Goal: Task Accomplishment & Management: Manage account settings

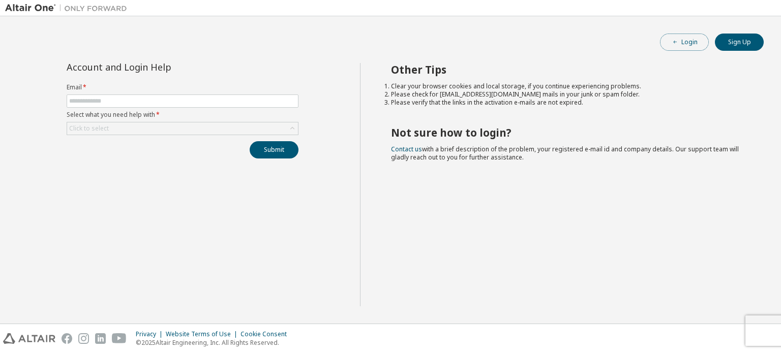
click at [684, 39] on button "Login" at bounding box center [684, 42] width 49 height 17
click at [406, 149] on link "Contact us" at bounding box center [406, 149] width 31 height 9
click at [415, 151] on link "Contact us" at bounding box center [406, 149] width 31 height 9
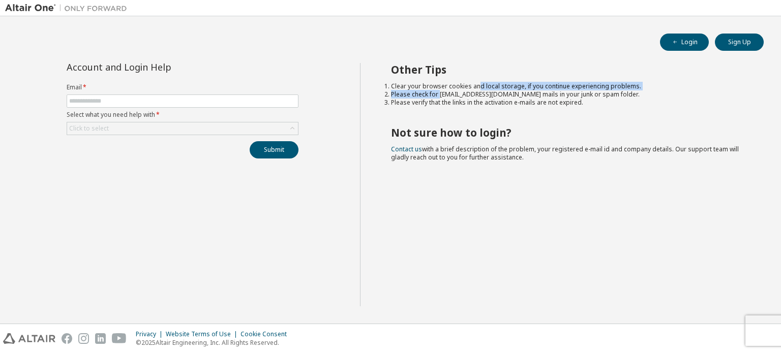
drag, startPoint x: 440, startPoint y: 91, endPoint x: 477, endPoint y: 87, distance: 37.3
click at [477, 87] on ol "Clear your browser cookies and local storage, if you continue experiencing prob…" at bounding box center [568, 94] width 355 height 24
drag, startPoint x: 490, startPoint y: 96, endPoint x: 438, endPoint y: 95, distance: 52.4
click at [438, 95] on li "Please check for [EMAIL_ADDRESS][DOMAIN_NAME] mails in your junk or spam folder." at bounding box center [568, 94] width 355 height 8
copy li "[EMAIL_ADDRESS][DOMAIN_NAME]"
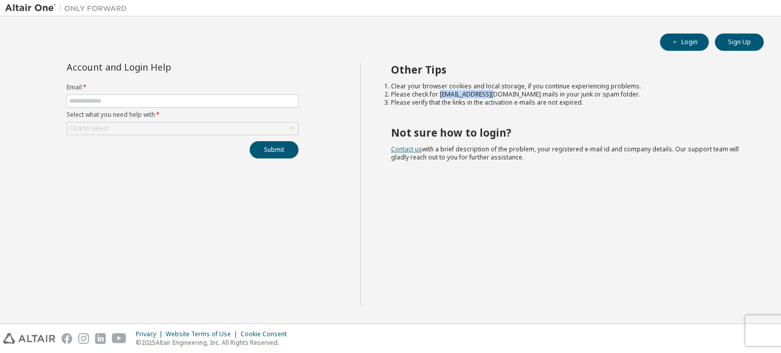
click at [407, 148] on link "Contact us" at bounding box center [406, 149] width 31 height 9
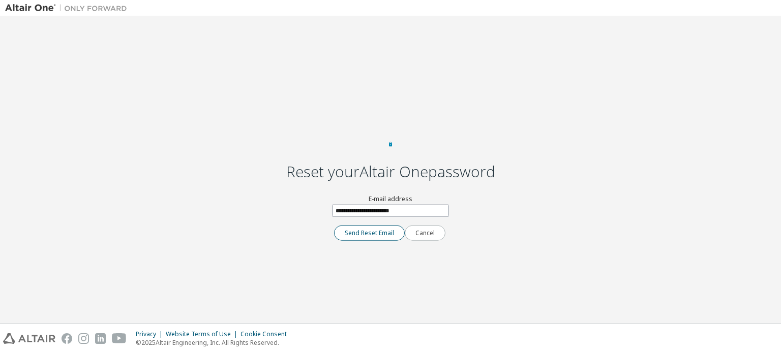
click at [375, 241] on button "Send Reset Email" at bounding box center [369, 233] width 71 height 15
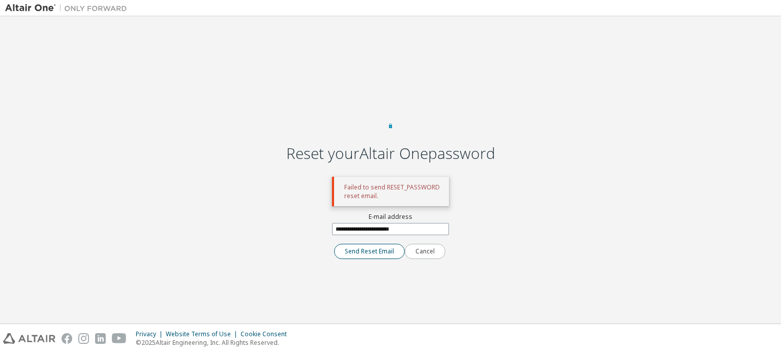
click at [386, 259] on button "Send Reset Email" at bounding box center [369, 251] width 71 height 15
click at [426, 235] on input "**********" at bounding box center [390, 229] width 117 height 12
drag, startPoint x: 426, startPoint y: 239, endPoint x: 232, endPoint y: 233, distance: 193.8
click at [232, 233] on div "**********" at bounding box center [390, 169] width 771 height 297
type input "**********"
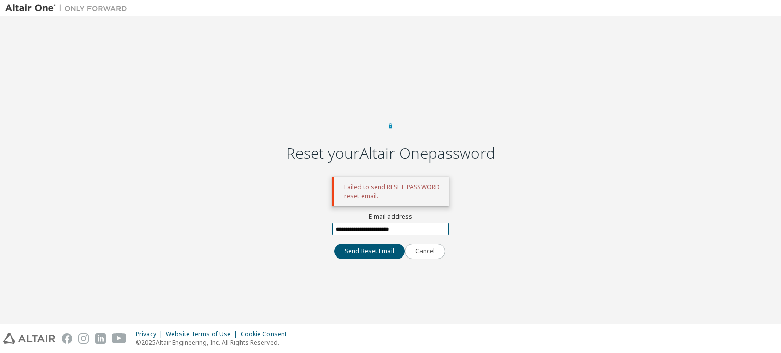
click at [334, 244] on button "Send Reset Email" at bounding box center [369, 251] width 71 height 15
click at [379, 259] on button "Send Reset Email" at bounding box center [369, 251] width 71 height 15
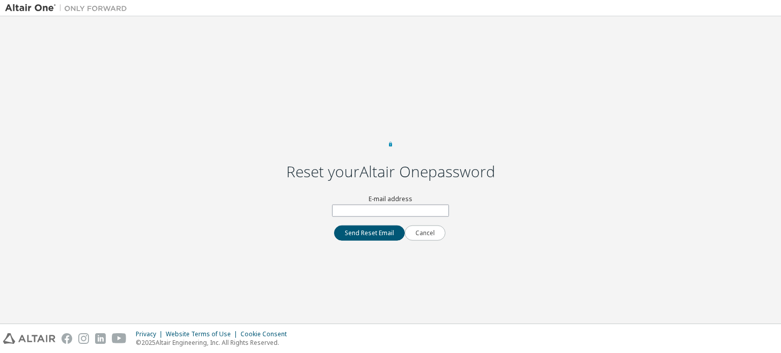
click at [360, 213] on div "E-mail address" at bounding box center [390, 206] width 117 height 22
click at [359, 213] on div "E-mail address" at bounding box center [390, 206] width 117 height 22
click at [365, 217] on input "text" at bounding box center [390, 211] width 117 height 12
type input "**********"
click at [380, 241] on button "Send Reset Email" at bounding box center [369, 233] width 71 height 15
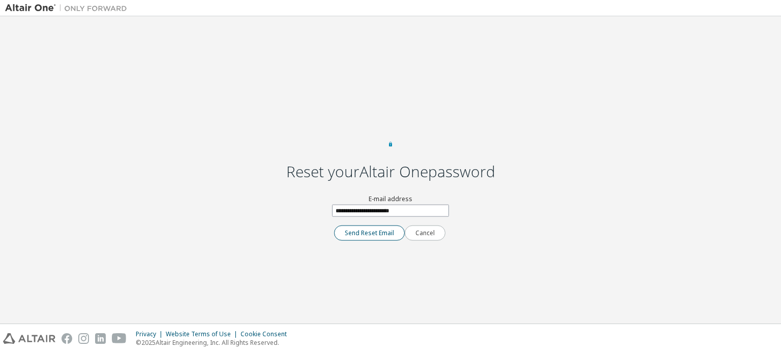
click at [354, 241] on button "Send Reset Email" at bounding box center [369, 233] width 71 height 15
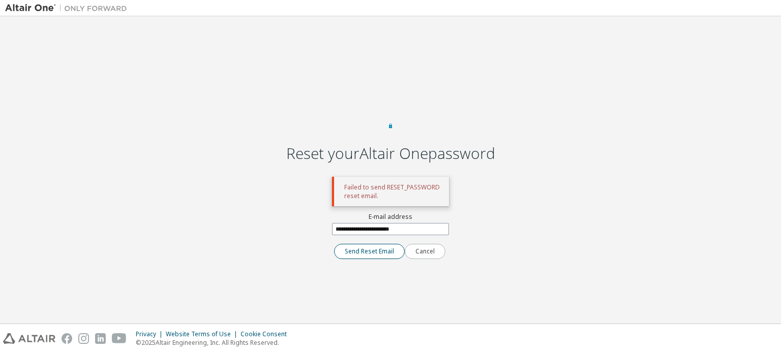
click at [367, 258] on button "Send Reset Email" at bounding box center [369, 251] width 71 height 15
